Goal: Task Accomplishment & Management: Understand process/instructions

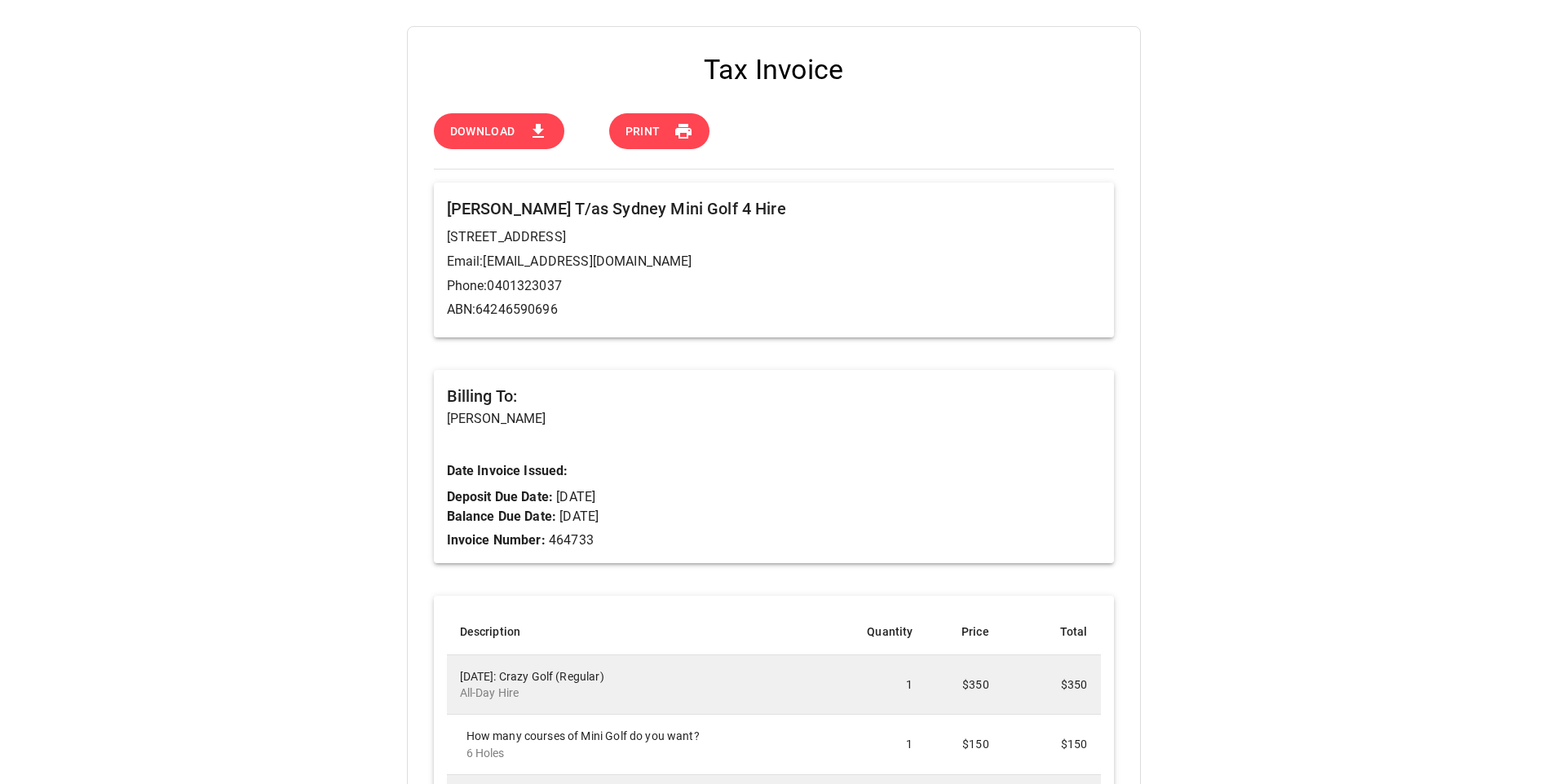
click at [538, 133] on icon at bounding box center [538, 130] width 11 height 14
click at [674, 130] on icon at bounding box center [683, 131] width 20 height 20
click at [535, 129] on icon at bounding box center [538, 130] width 11 height 14
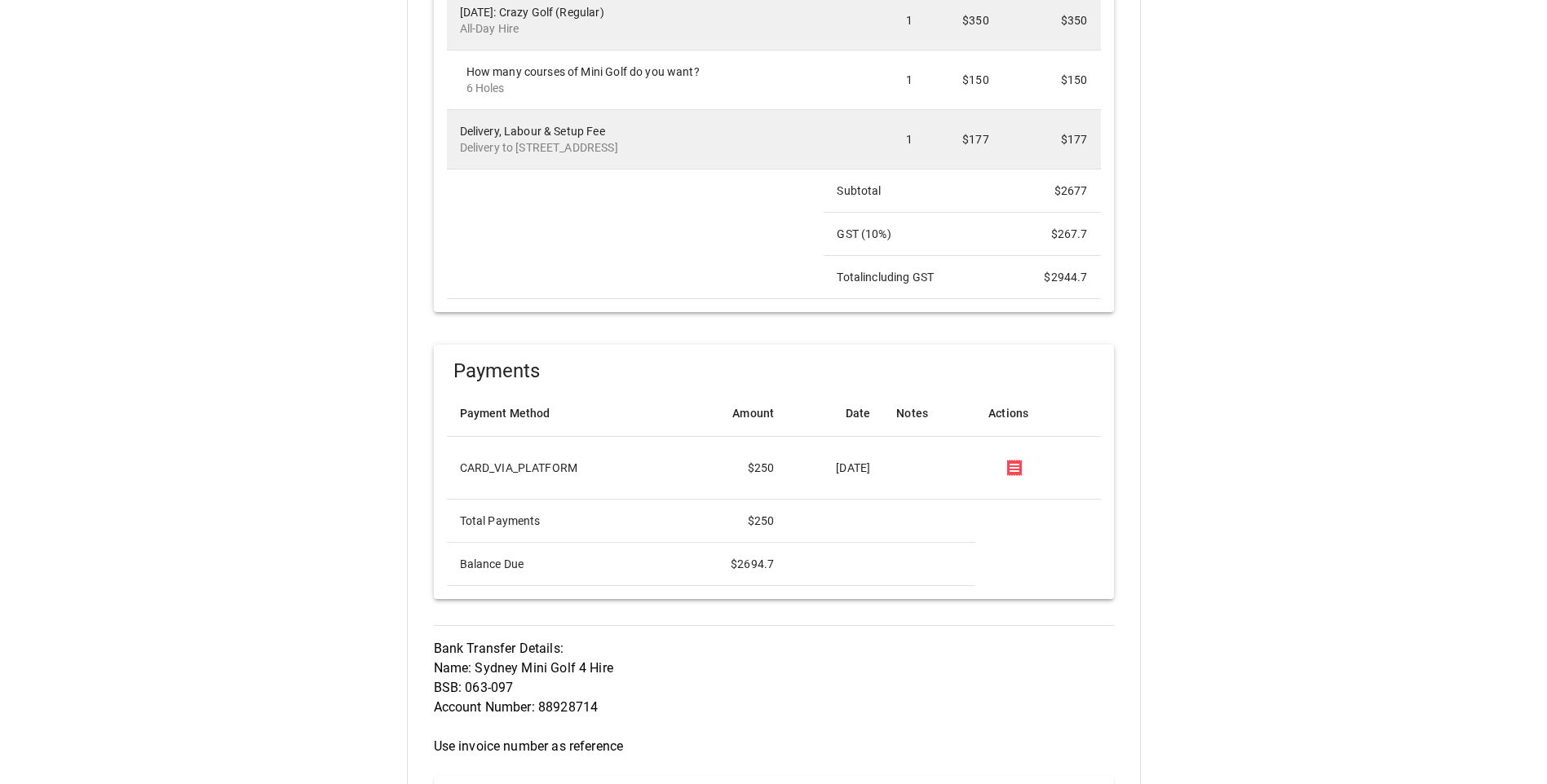
scroll to position [1304, 0]
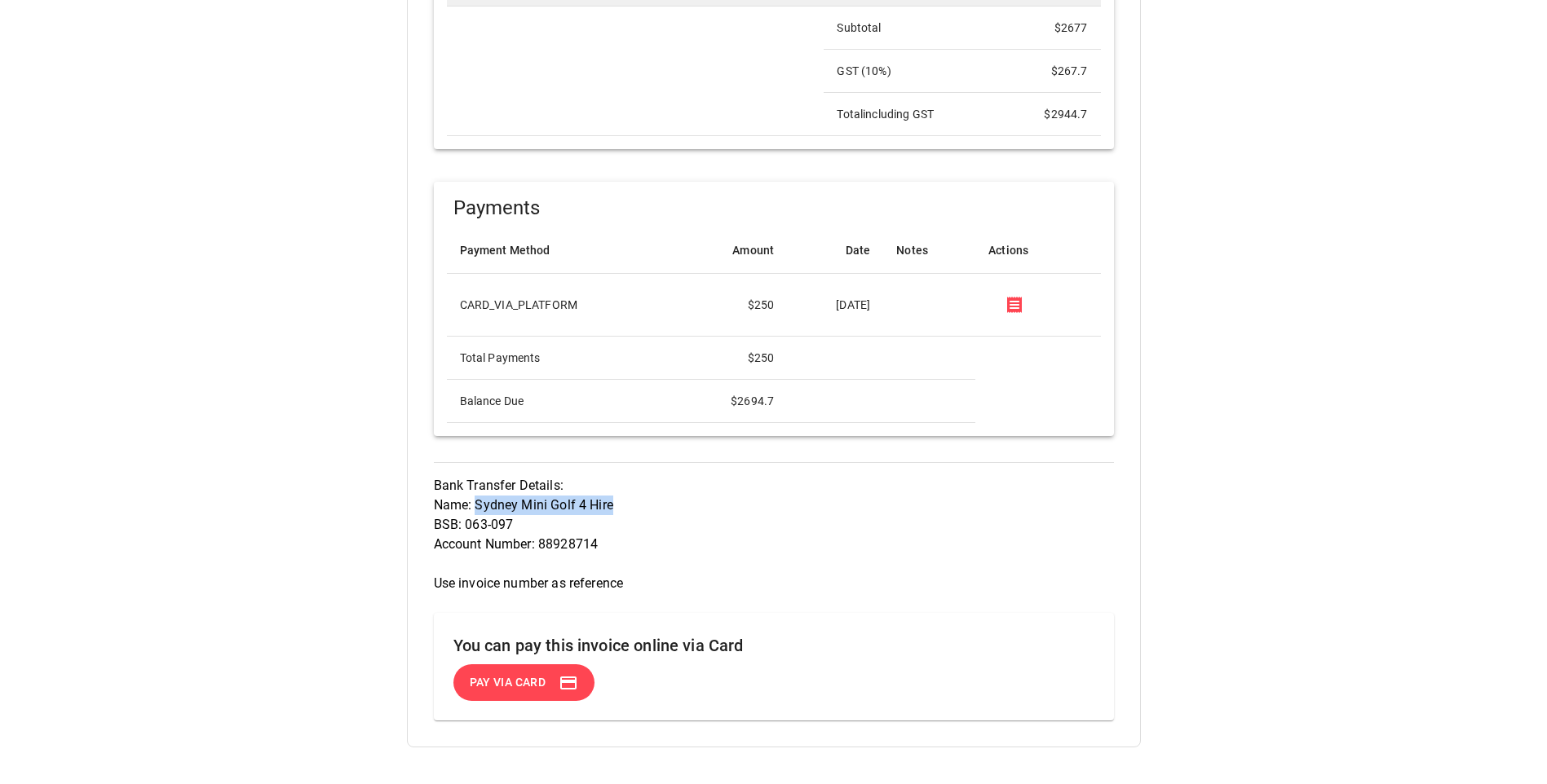
drag, startPoint x: 474, startPoint y: 507, endPoint x: 612, endPoint y: 503, distance: 138.1
click at [612, 503] on p "Bank Transfer Details: Name: Sydney Mini Golf 4 Hire BSB: 063-097 Account Numbe…" at bounding box center [774, 534] width 680 height 118
copy p "Sydney Mini Golf 4 Hire"
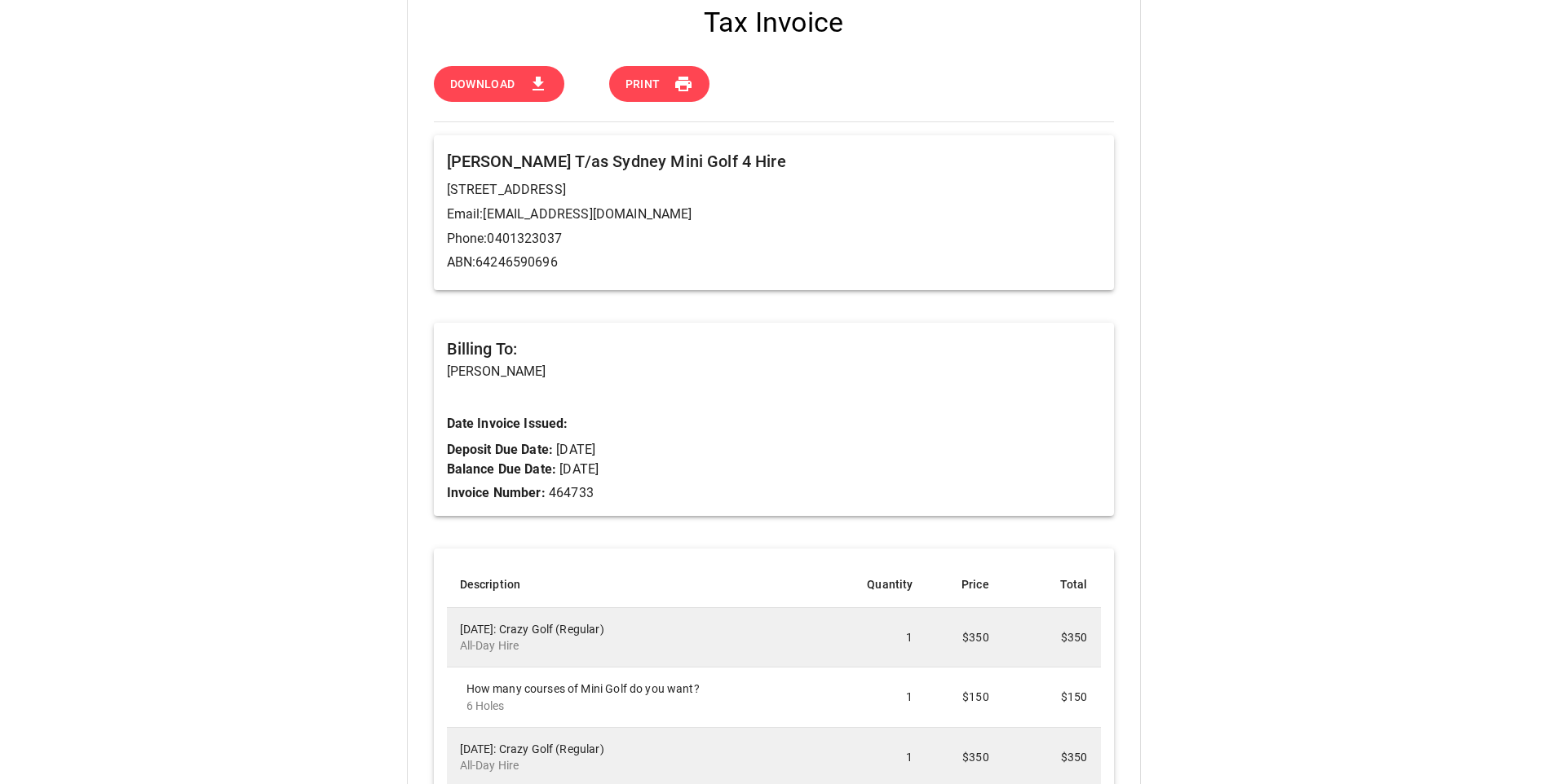
scroll to position [0, 0]
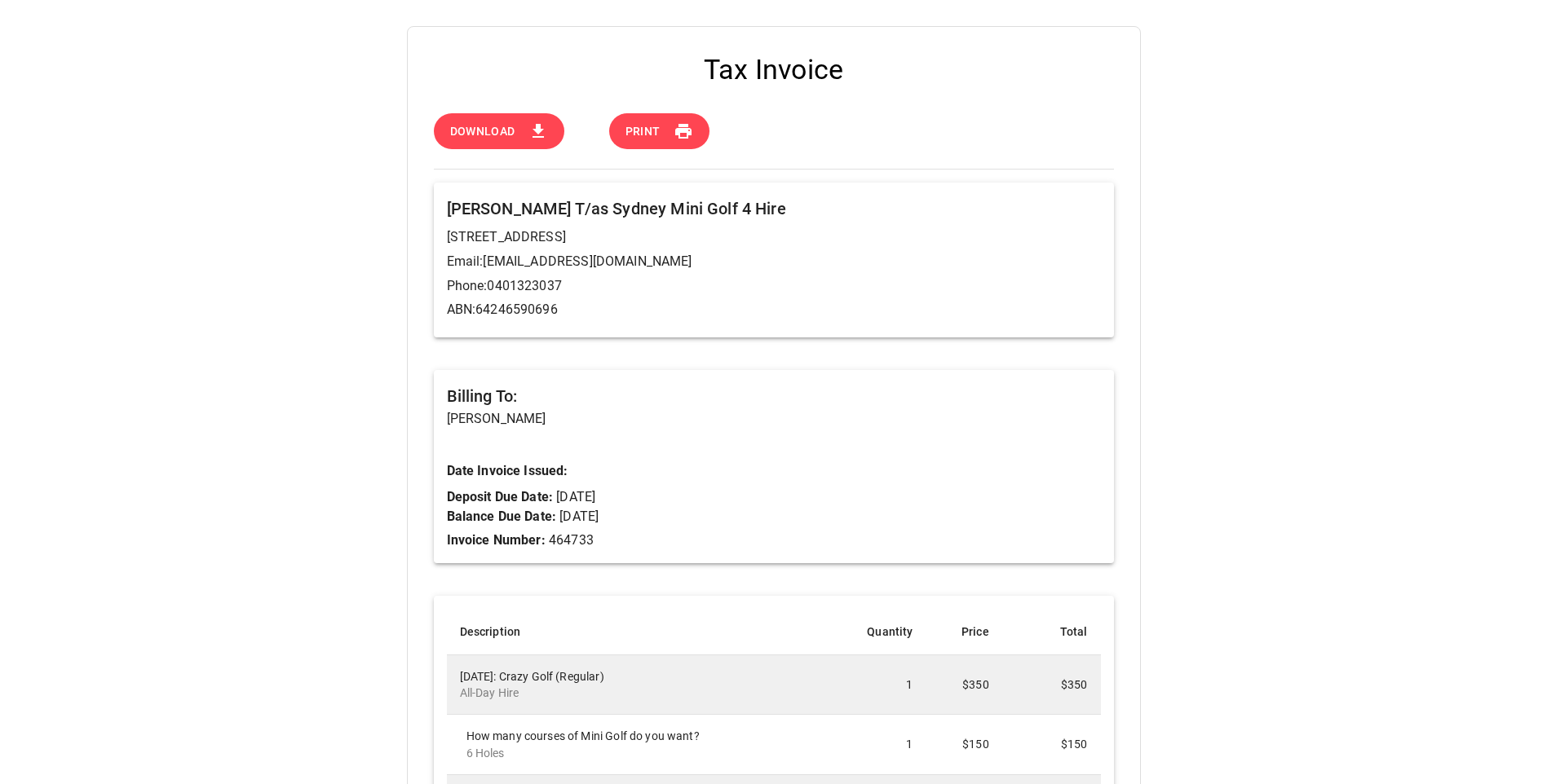
click at [654, 425] on p "[PERSON_NAME]" at bounding box center [773, 419] width 654 height 20
click at [570, 534] on p "Invoice Number: 464733" at bounding box center [773, 540] width 654 height 20
copy p "464733"
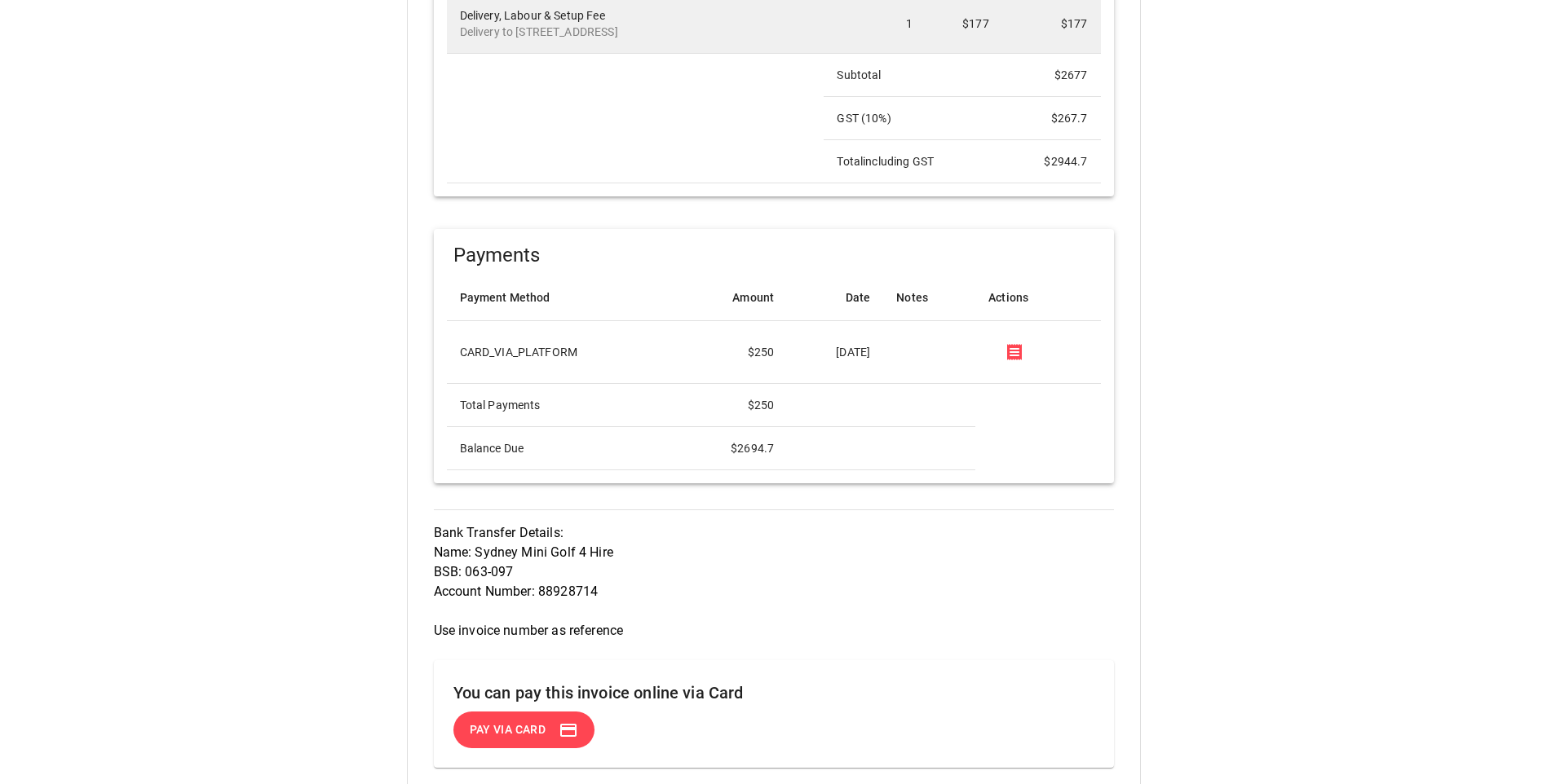
scroll to position [1397, 0]
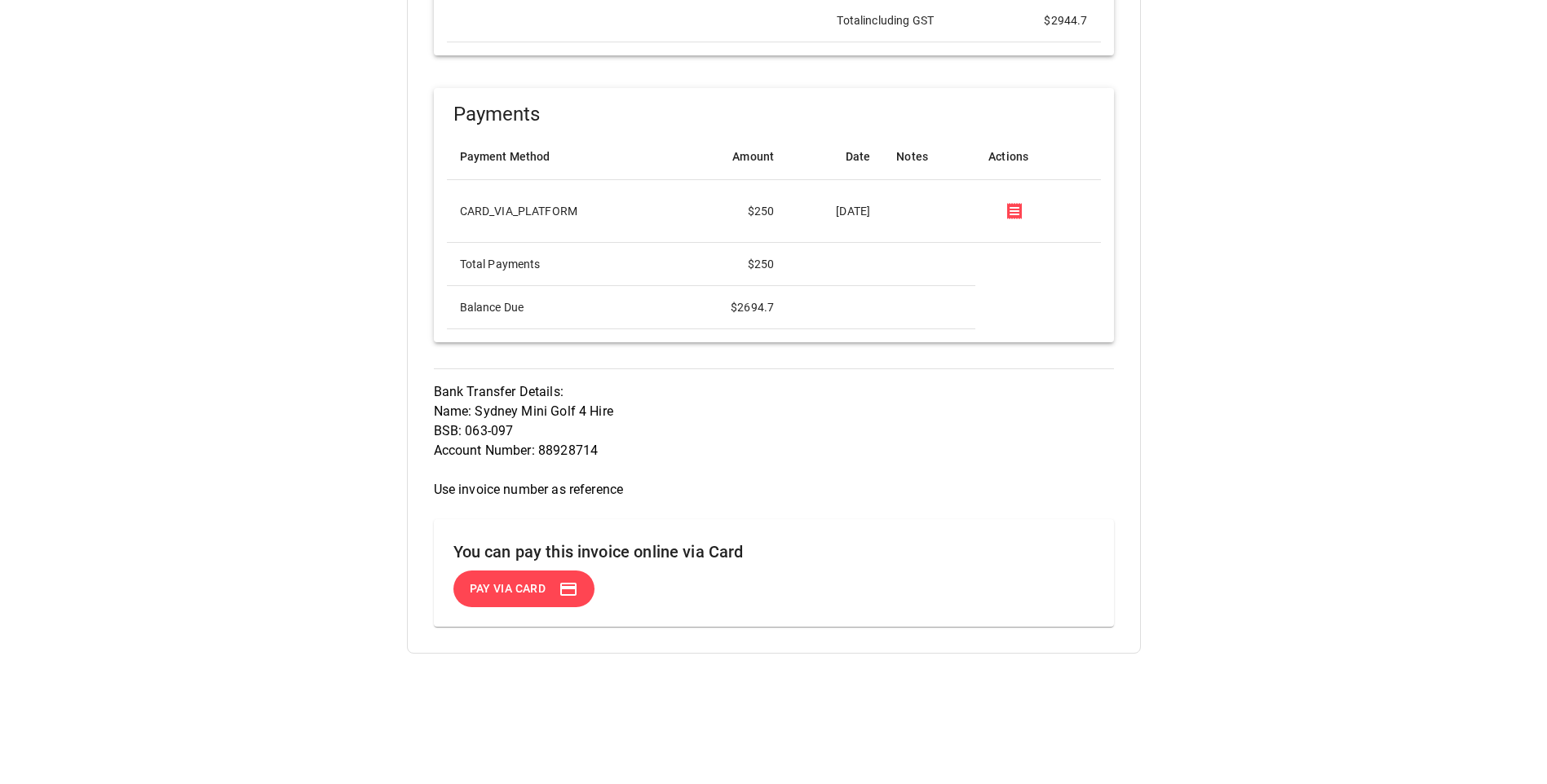
click at [571, 446] on p "Bank Transfer Details: Name: Sydney Mini Golf 4 Hire BSB: 063-097 Account Numbe…" at bounding box center [774, 441] width 680 height 118
copy p "88928714"
drag, startPoint x: 476, startPoint y: 410, endPoint x: 626, endPoint y: 410, distance: 150.0
click at [626, 410] on p "Bank Transfer Details: Name: Sydney Mini Golf 4 Hire BSB: 063-097 Account Numbe…" at bounding box center [774, 441] width 680 height 118
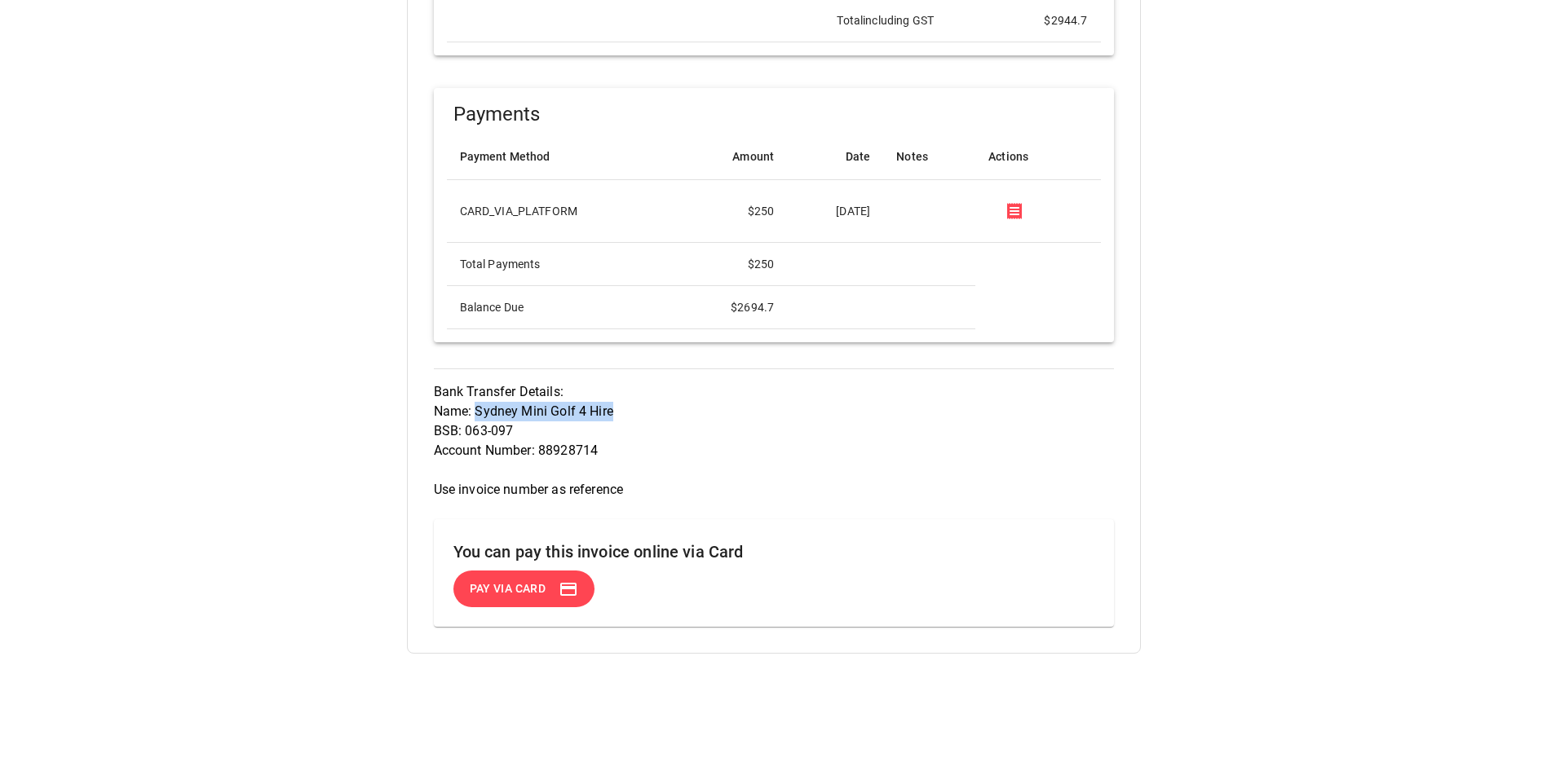
copy p "Sydney Mini Golf 4 Hire"
